Goal: Task Accomplishment & Management: Manage account settings

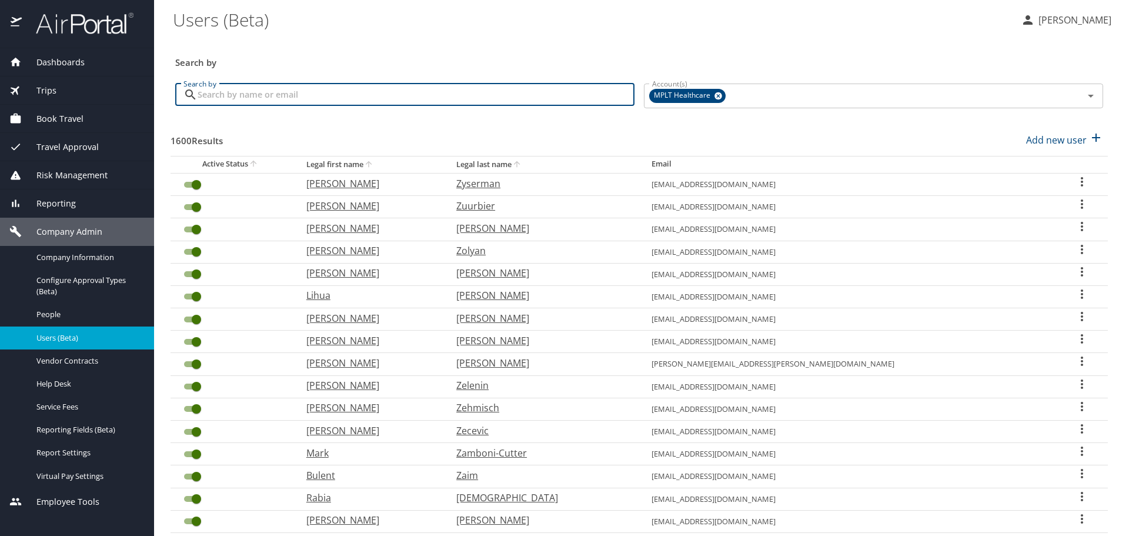
click at [577, 99] on input "Search by" at bounding box center [416, 94] width 437 height 22
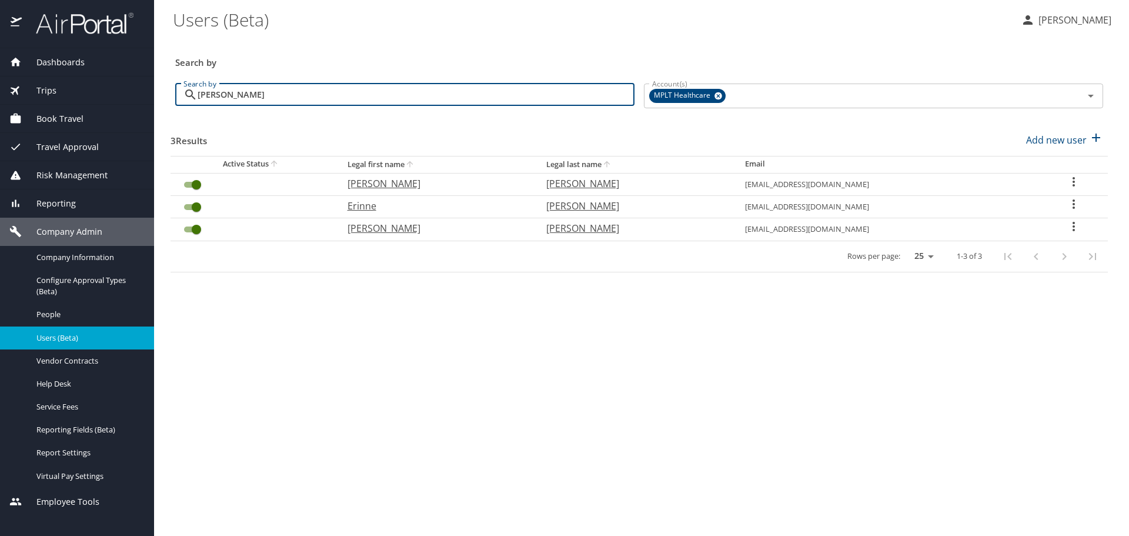
type input "[PERSON_NAME]"
click at [381, 227] on p "[PERSON_NAME]" at bounding box center [434, 228] width 175 height 14
select select "US"
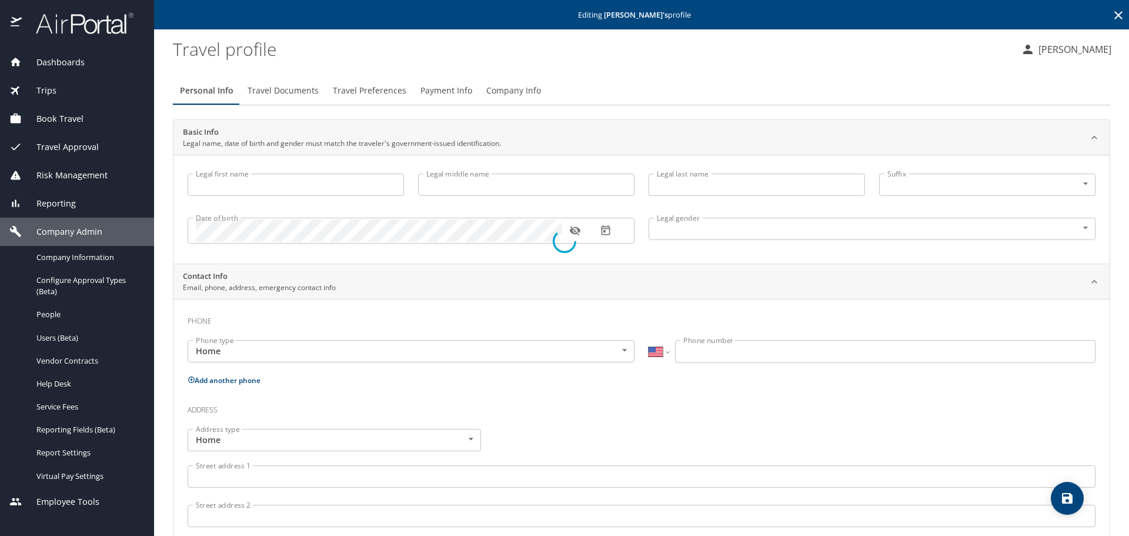
type input "[PERSON_NAME]"
type input "Marben"
type input "[PERSON_NAME]"
type input "[DEMOGRAPHIC_DATA]"
type input "[PERSON_NAME]"
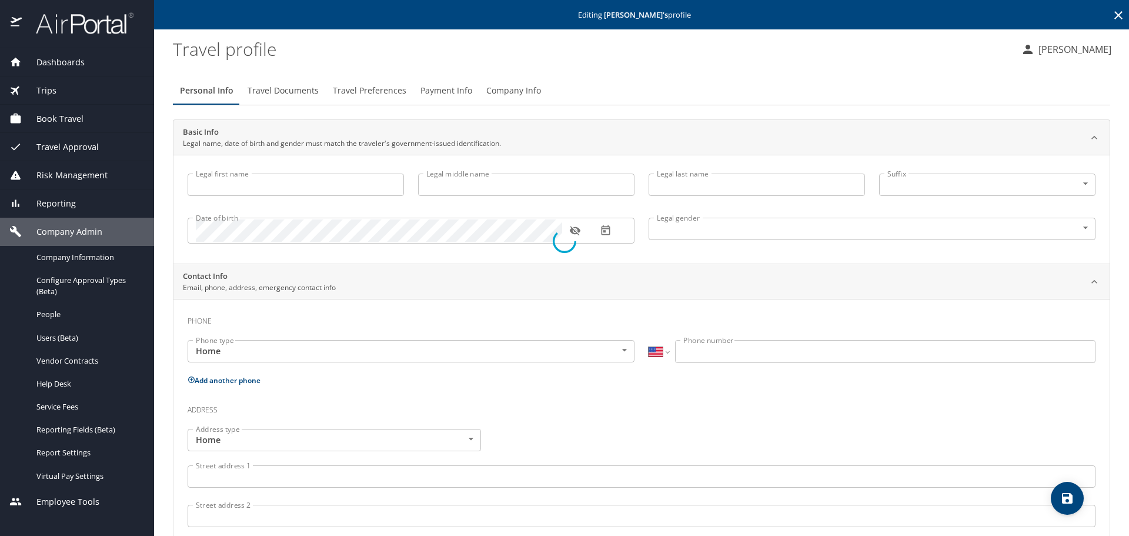
type input "[PERSON_NAME]"
type input "[PHONE_NUMBER]"
select select "US"
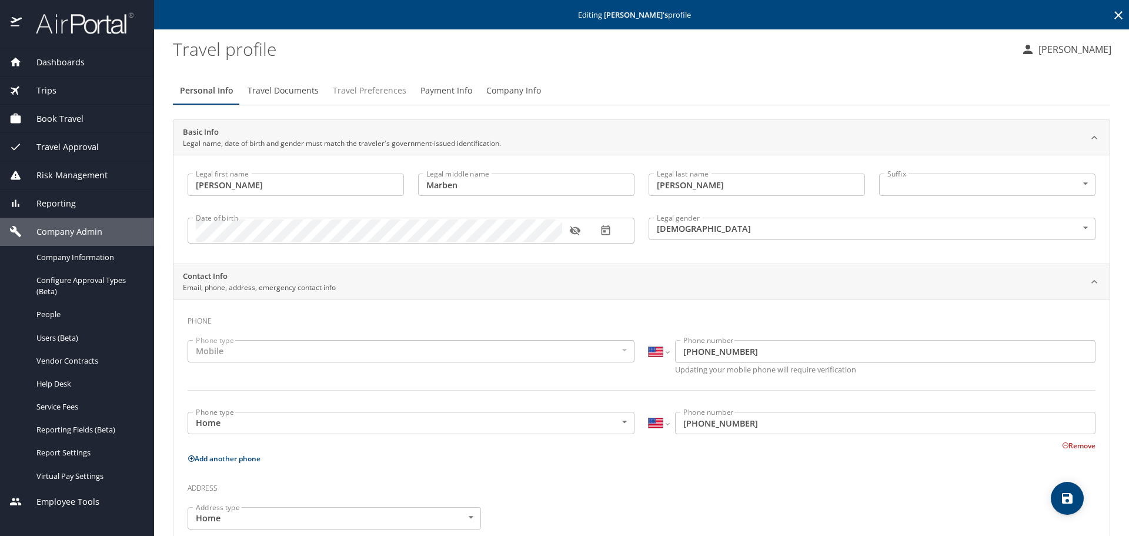
click at [366, 91] on span "Travel Preferences" at bounding box center [369, 90] width 73 height 15
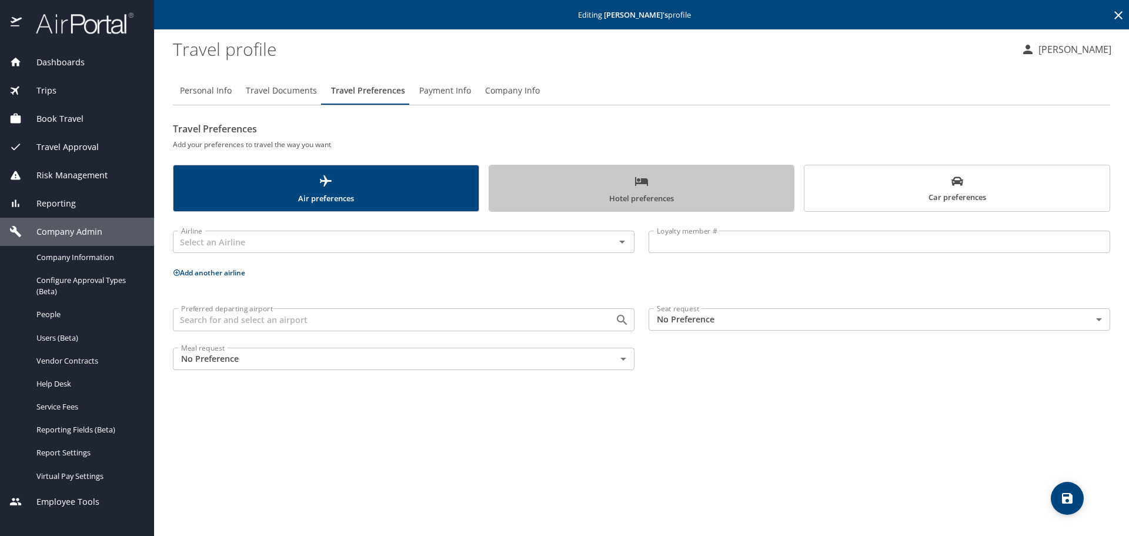
click at [637, 190] on span "Hotel preferences" at bounding box center [641, 189] width 291 height 31
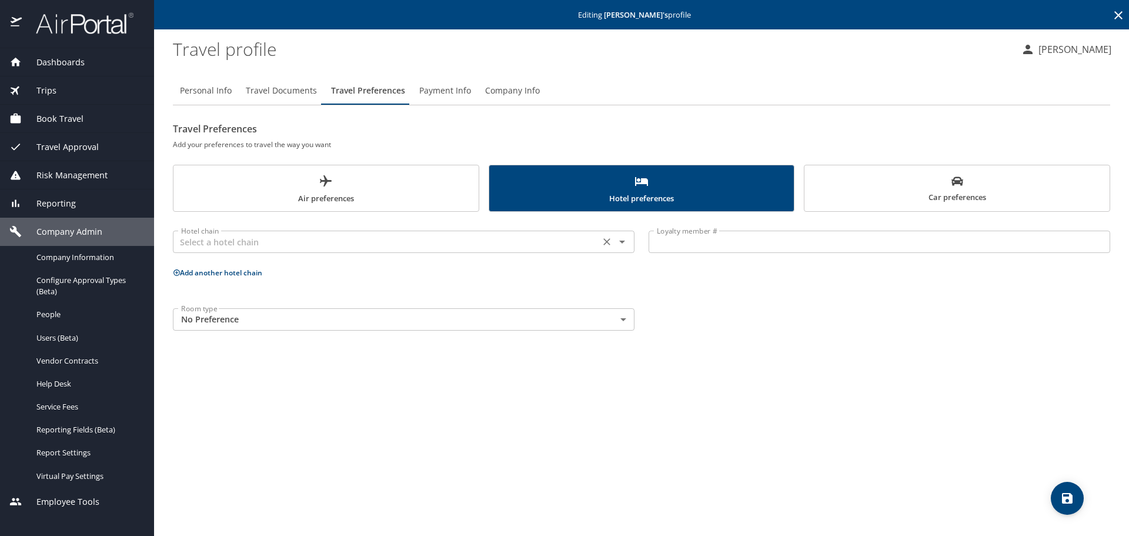
click at [389, 244] on input "text" at bounding box center [386, 241] width 420 height 15
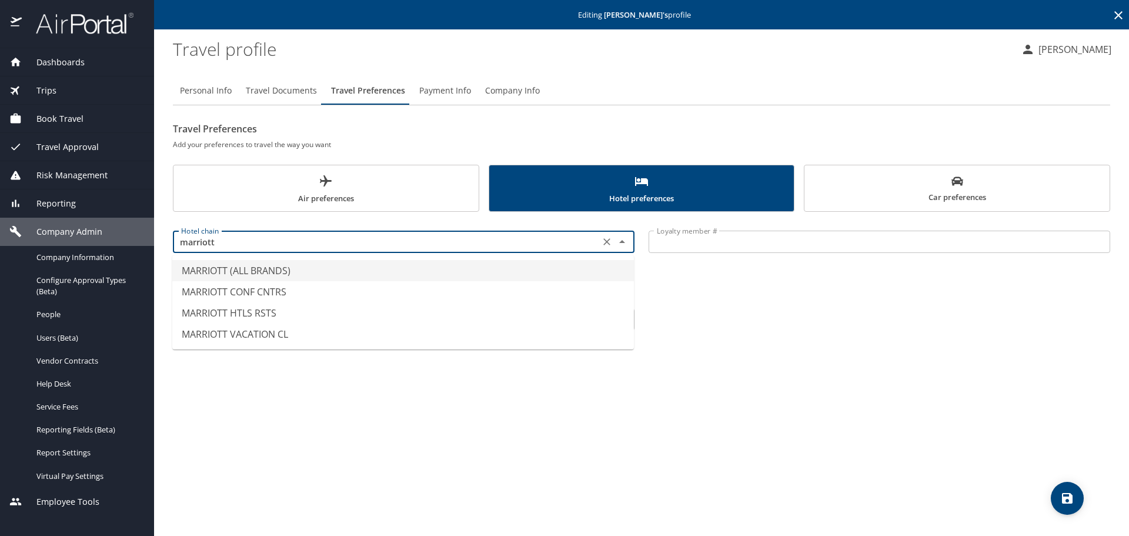
click at [369, 265] on li "MARRIOTT (ALL BRANDS)" at bounding box center [402, 270] width 461 height 21
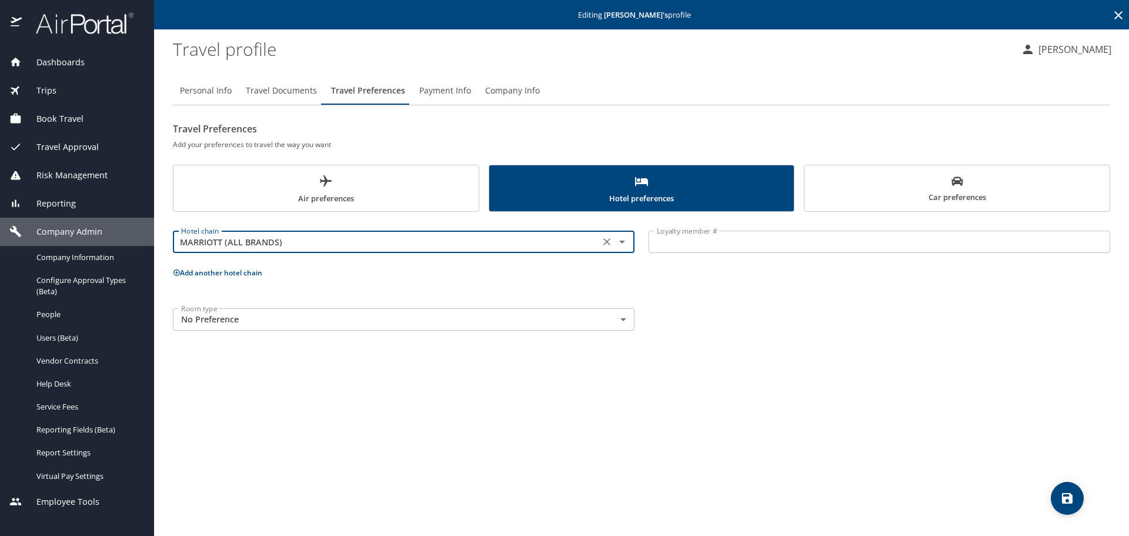
type input "MARRIOTT (ALL BRANDS)"
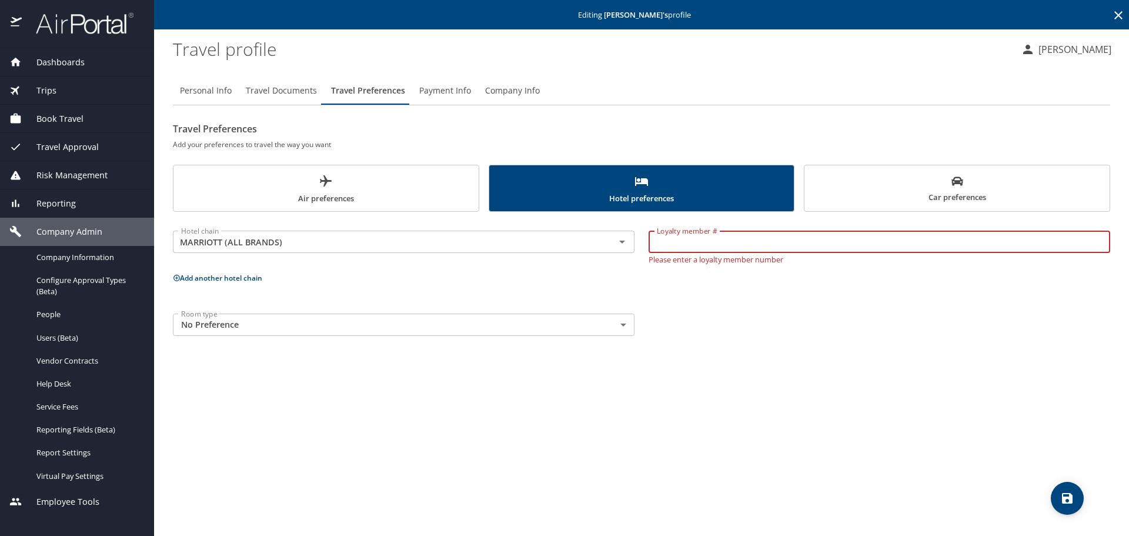
click at [655, 240] on input "Loyalty member #" at bounding box center [878, 241] width 461 height 22
paste input "318537749"
type input "318537749"
click at [1062, 491] on icon "save" at bounding box center [1067, 498] width 14 height 14
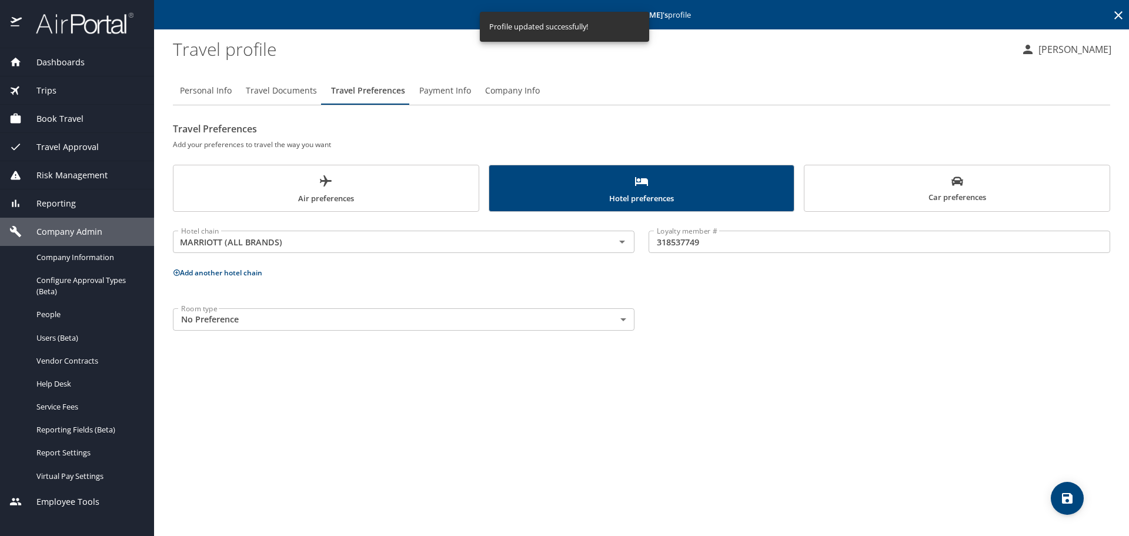
click at [511, 91] on span "Company Info" at bounding box center [512, 90] width 55 height 15
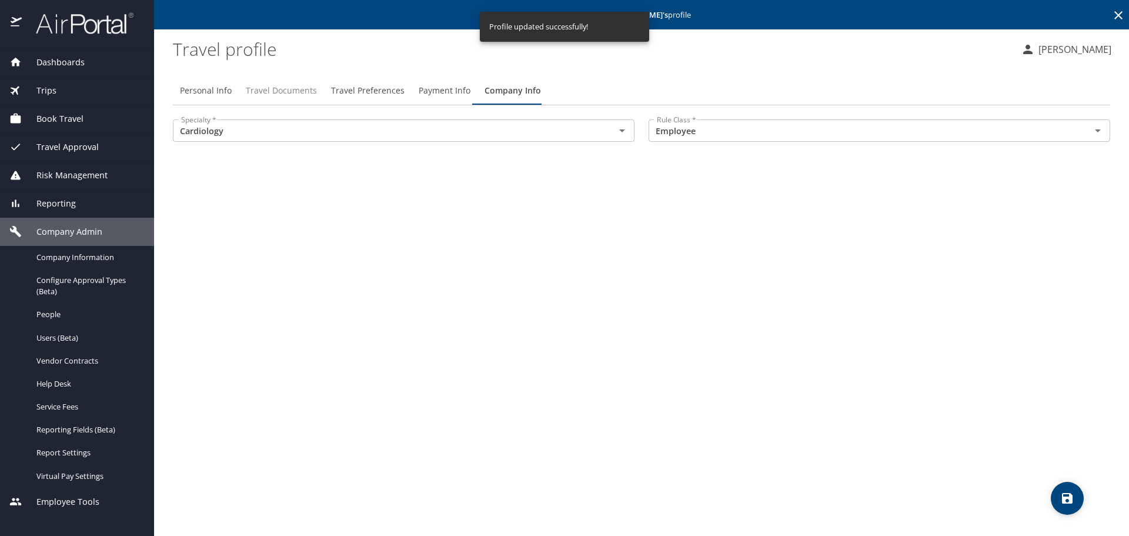
click at [290, 88] on span "Travel Documents" at bounding box center [281, 90] width 71 height 15
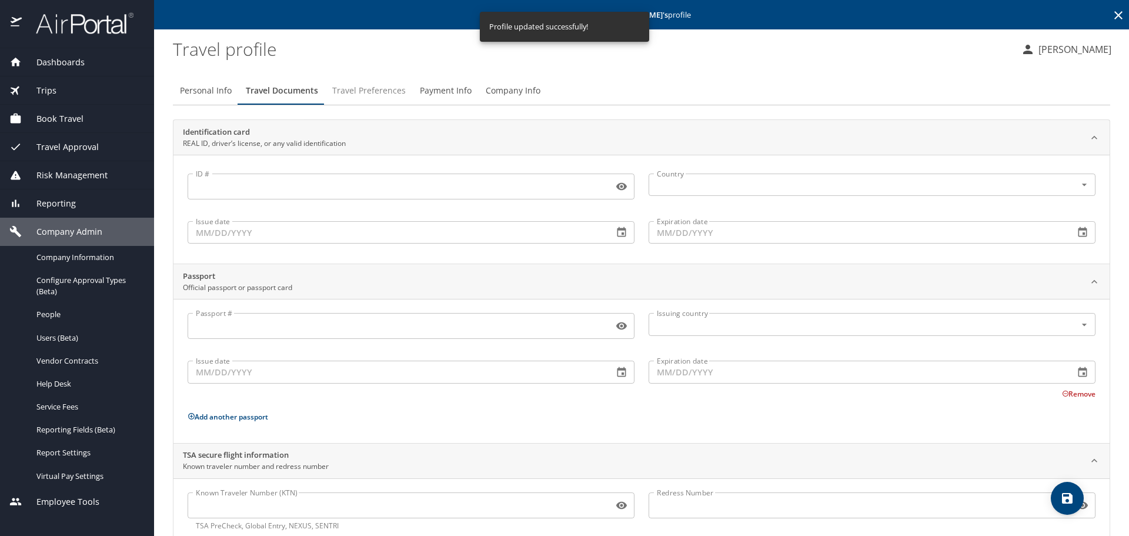
click at [364, 85] on span "Travel Preferences" at bounding box center [368, 90] width 73 height 15
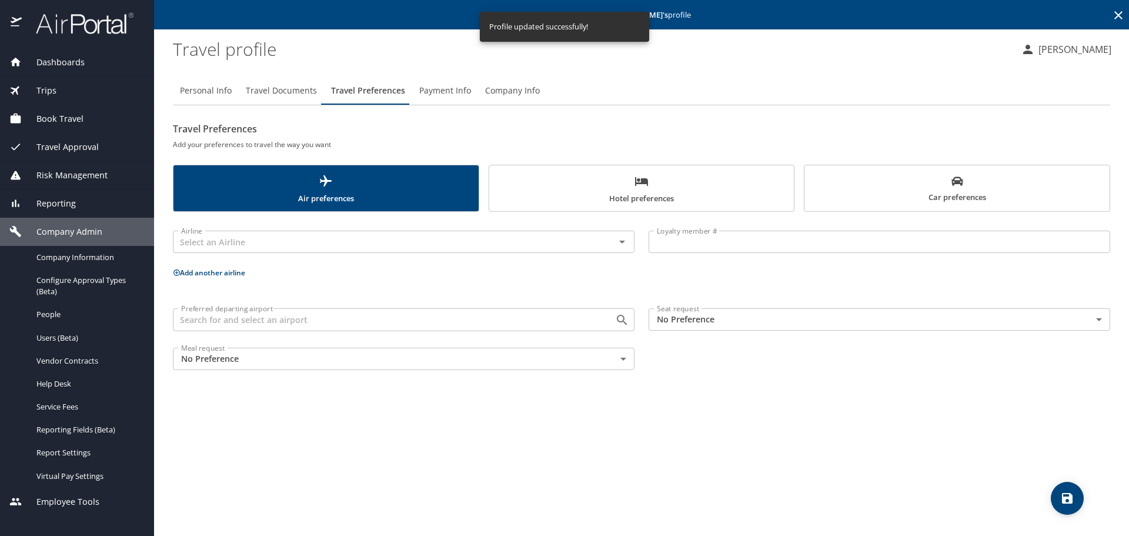
click at [576, 189] on span "Hotel preferences" at bounding box center [641, 189] width 291 height 31
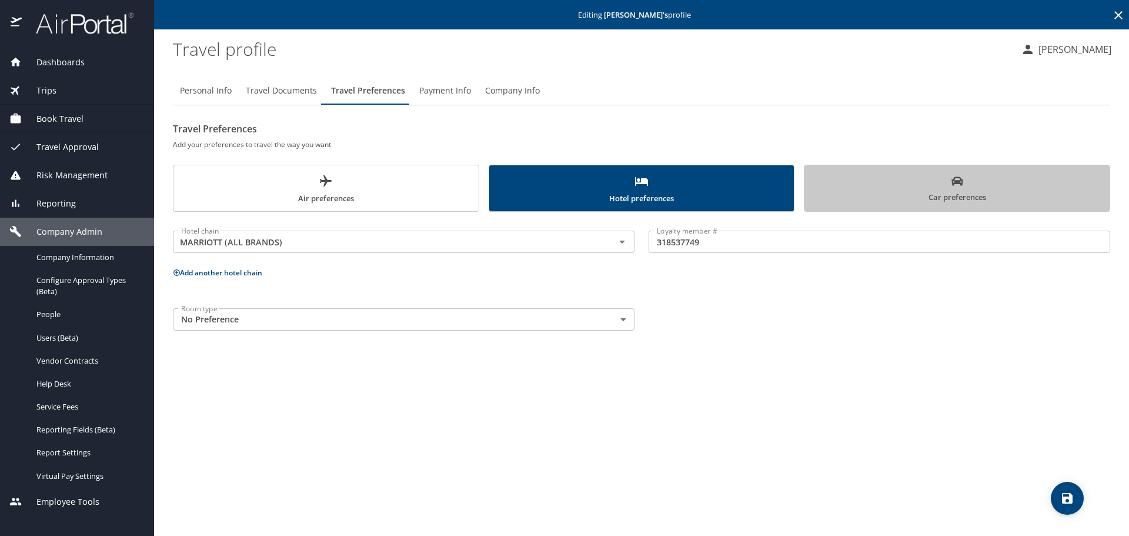
click at [829, 198] on span "Car preferences" at bounding box center [956, 189] width 291 height 29
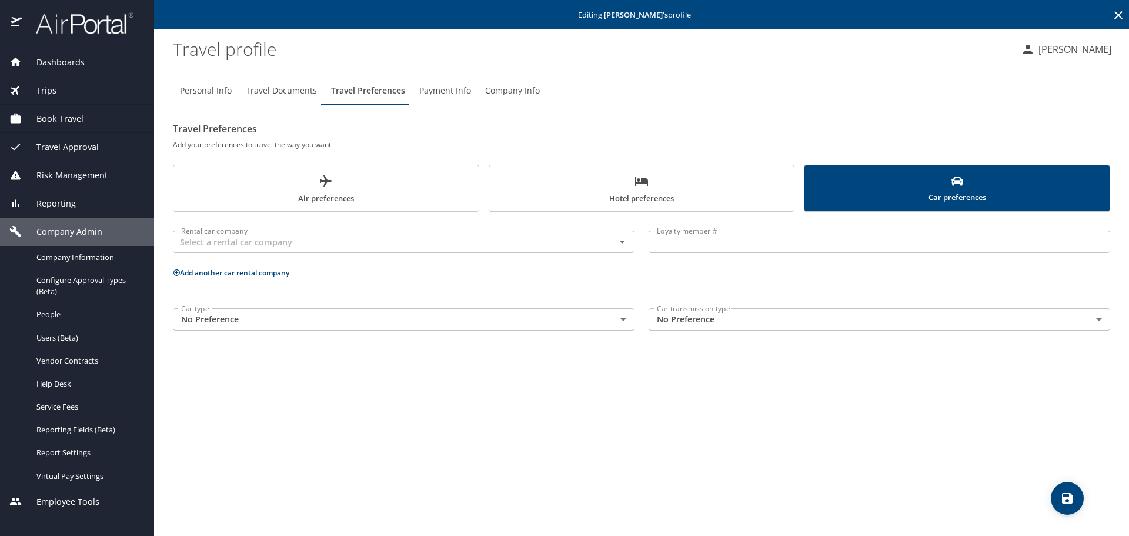
click at [543, 199] on span "Hotel preferences" at bounding box center [641, 189] width 291 height 31
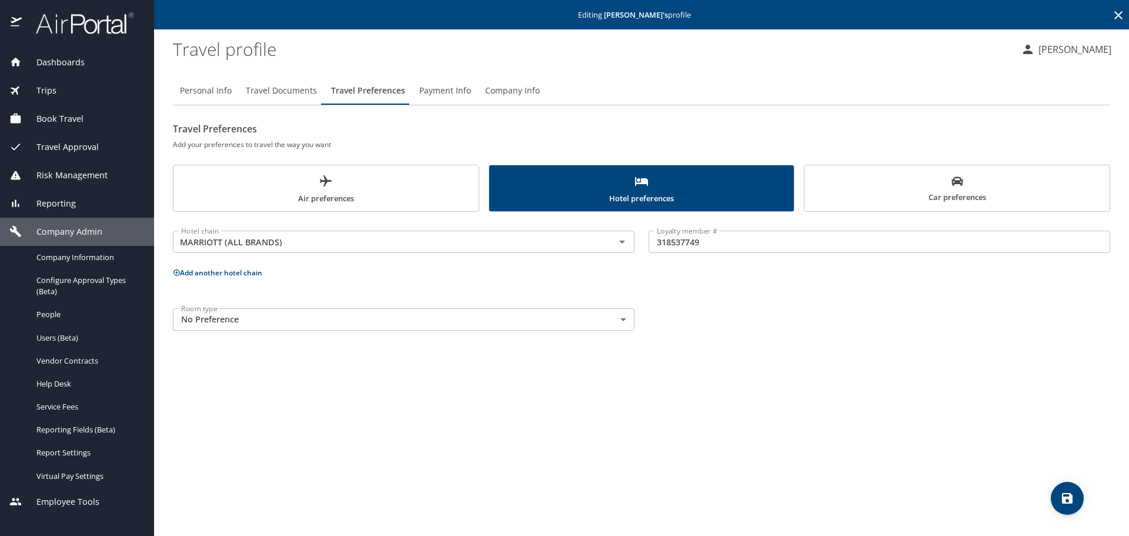
click at [192, 91] on span "Personal Info" at bounding box center [206, 90] width 52 height 15
select select "US"
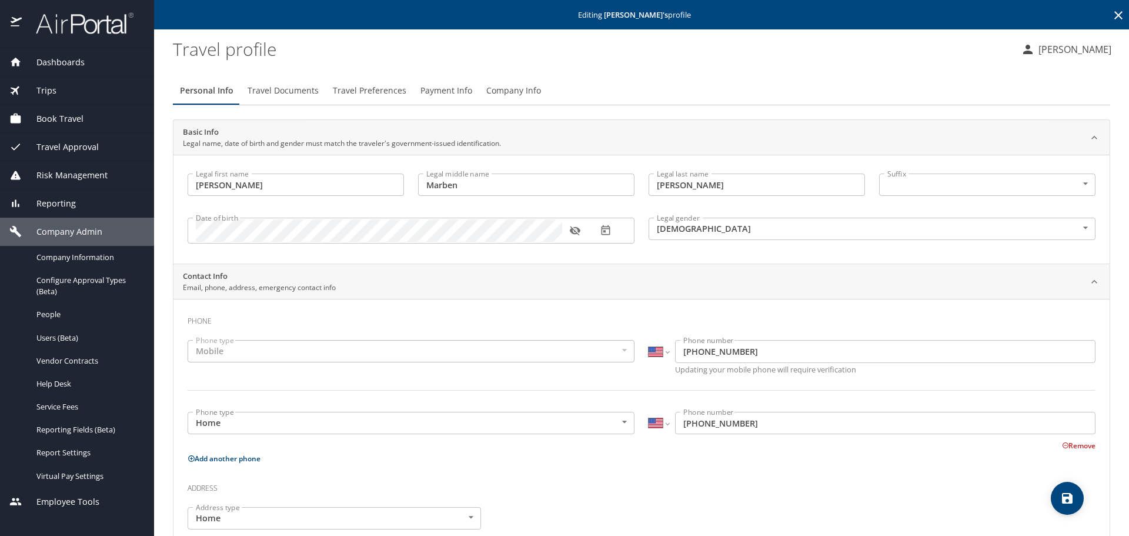
click at [506, 91] on span "Company Info" at bounding box center [513, 90] width 55 height 15
